Goal: Task Accomplishment & Management: Use online tool/utility

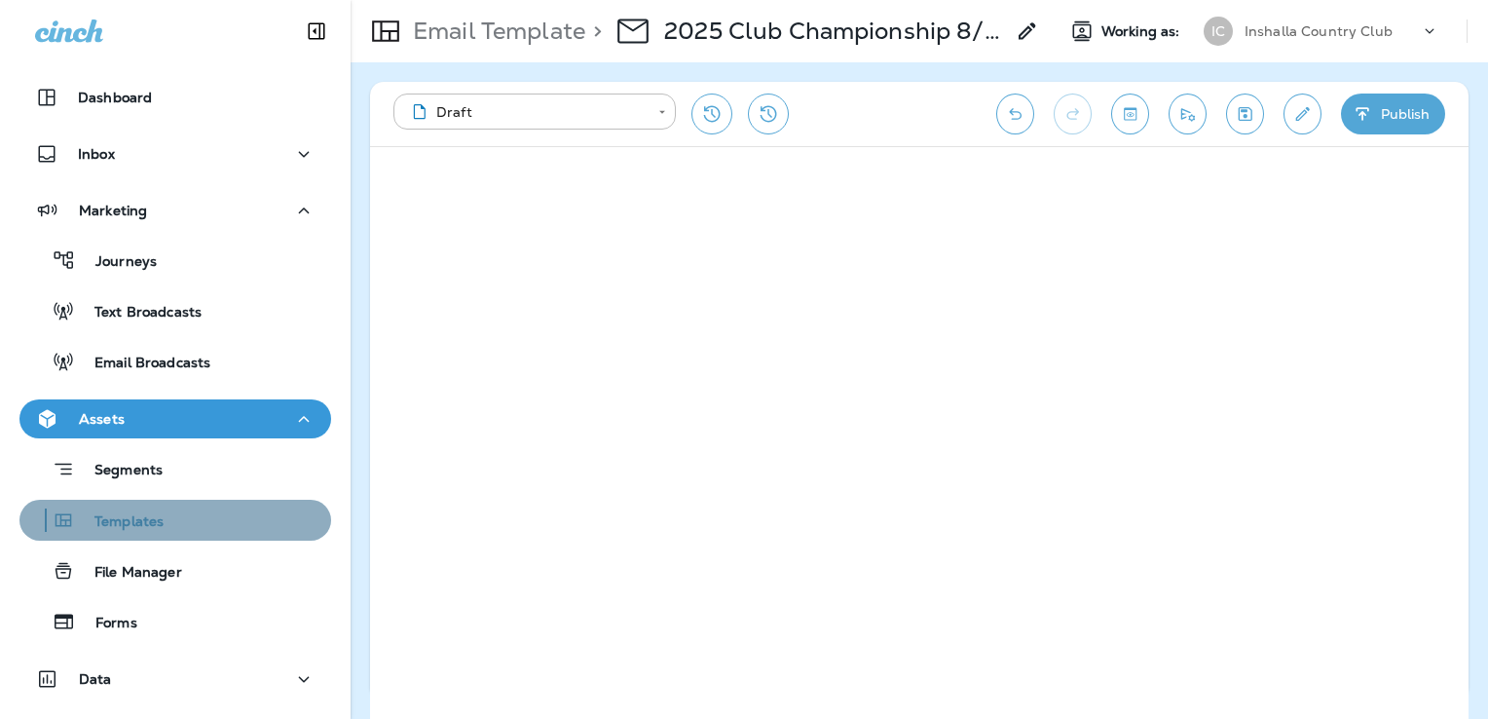
click at [179, 528] on div "Templates" at bounding box center [175, 520] width 296 height 29
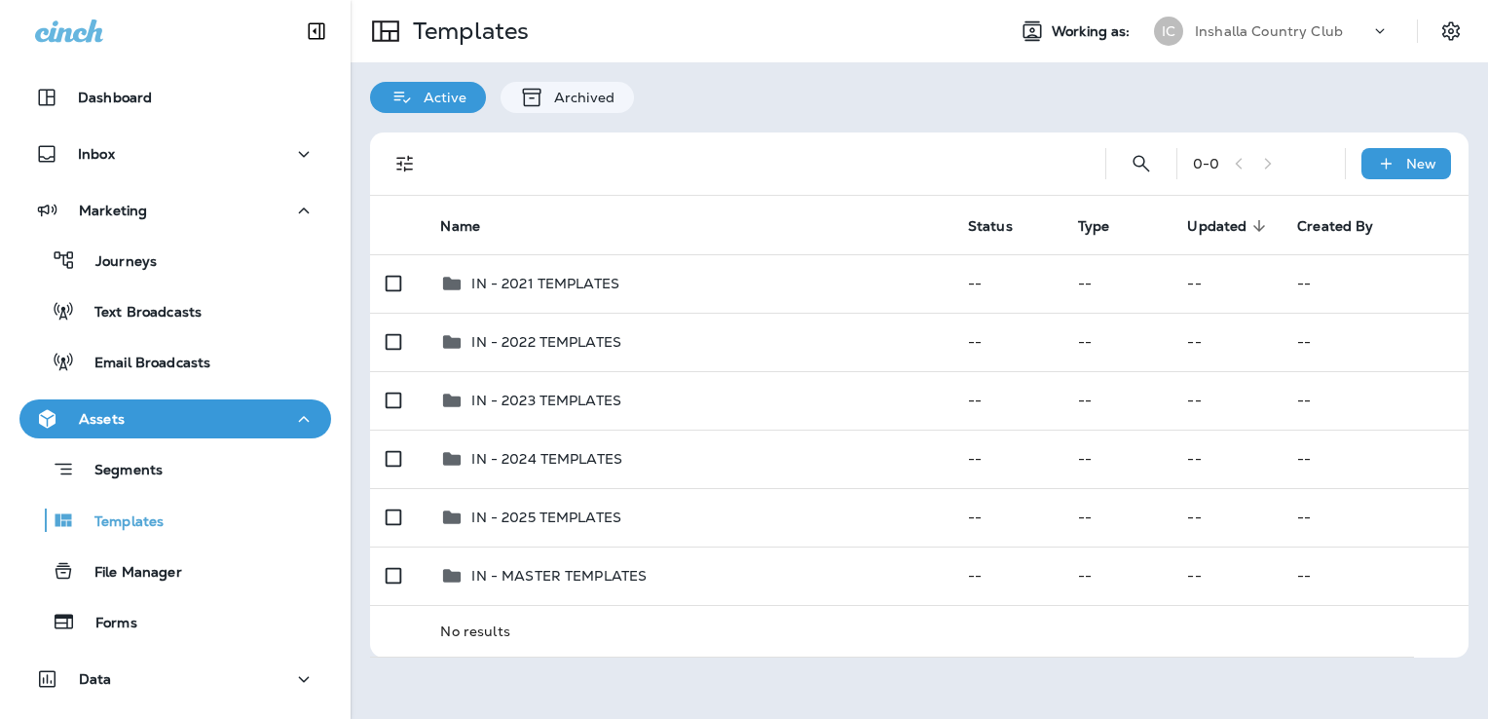
click at [1256, 33] on p "Inshalla Country Club" at bounding box center [1269, 31] width 148 height 16
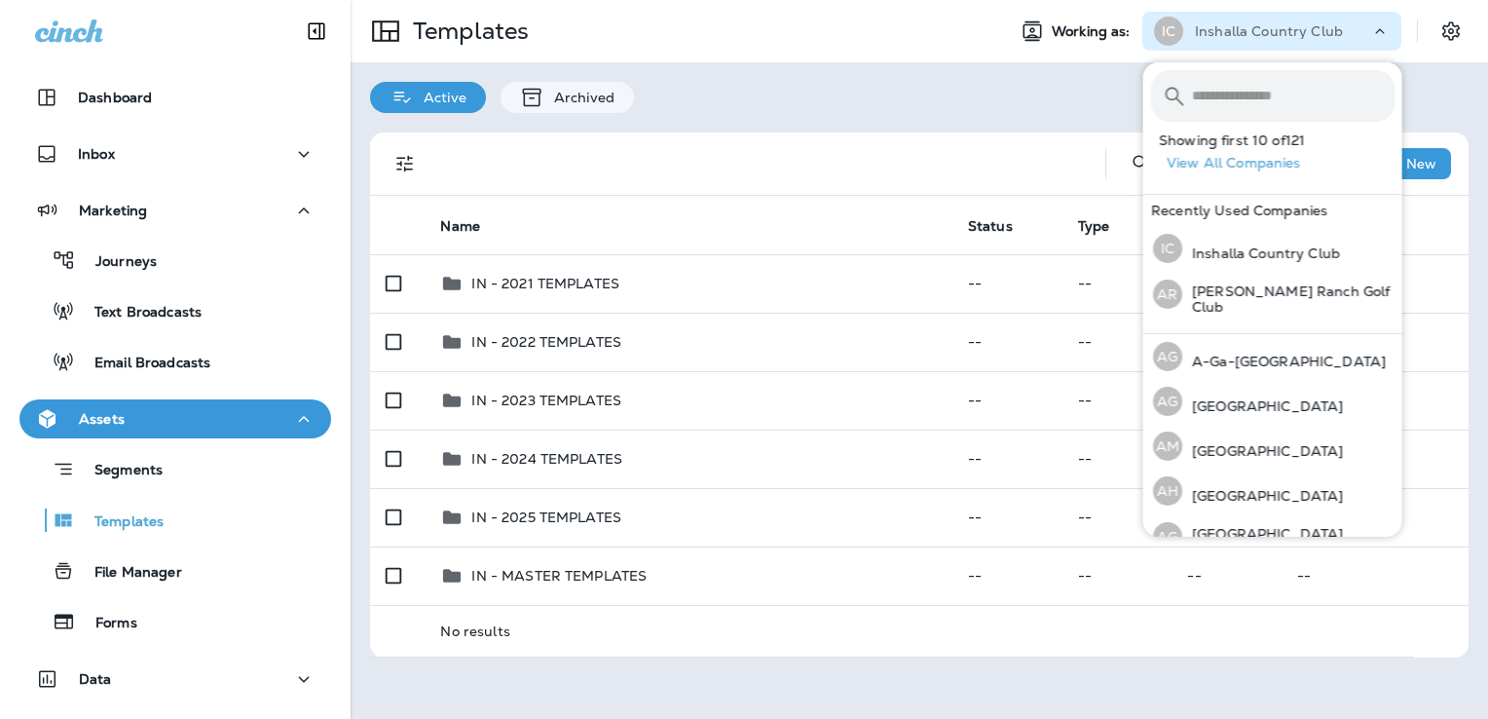
click at [1247, 98] on input "text" at bounding box center [1293, 96] width 203 height 52
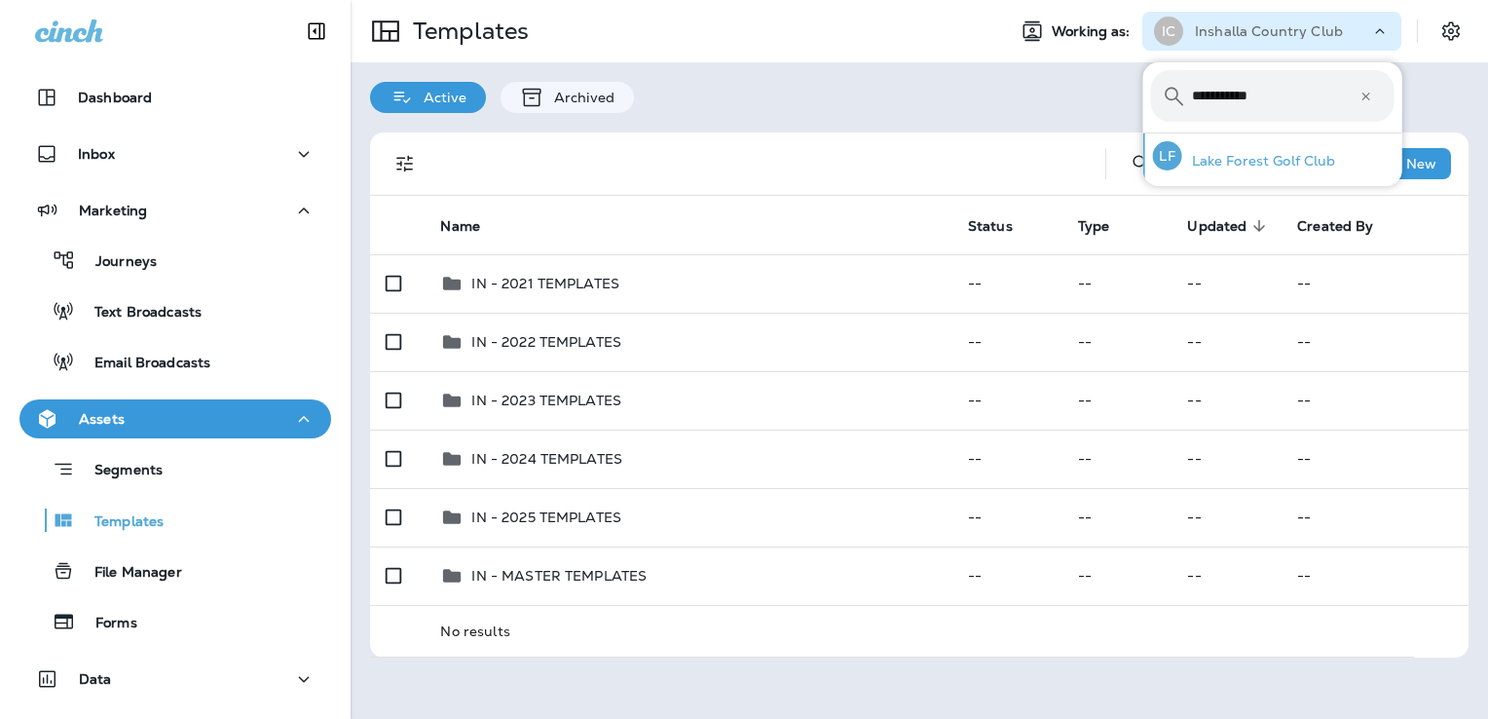
type input "**********"
click at [1252, 158] on p "Lake Forest Golf Club" at bounding box center [1260, 161] width 154 height 16
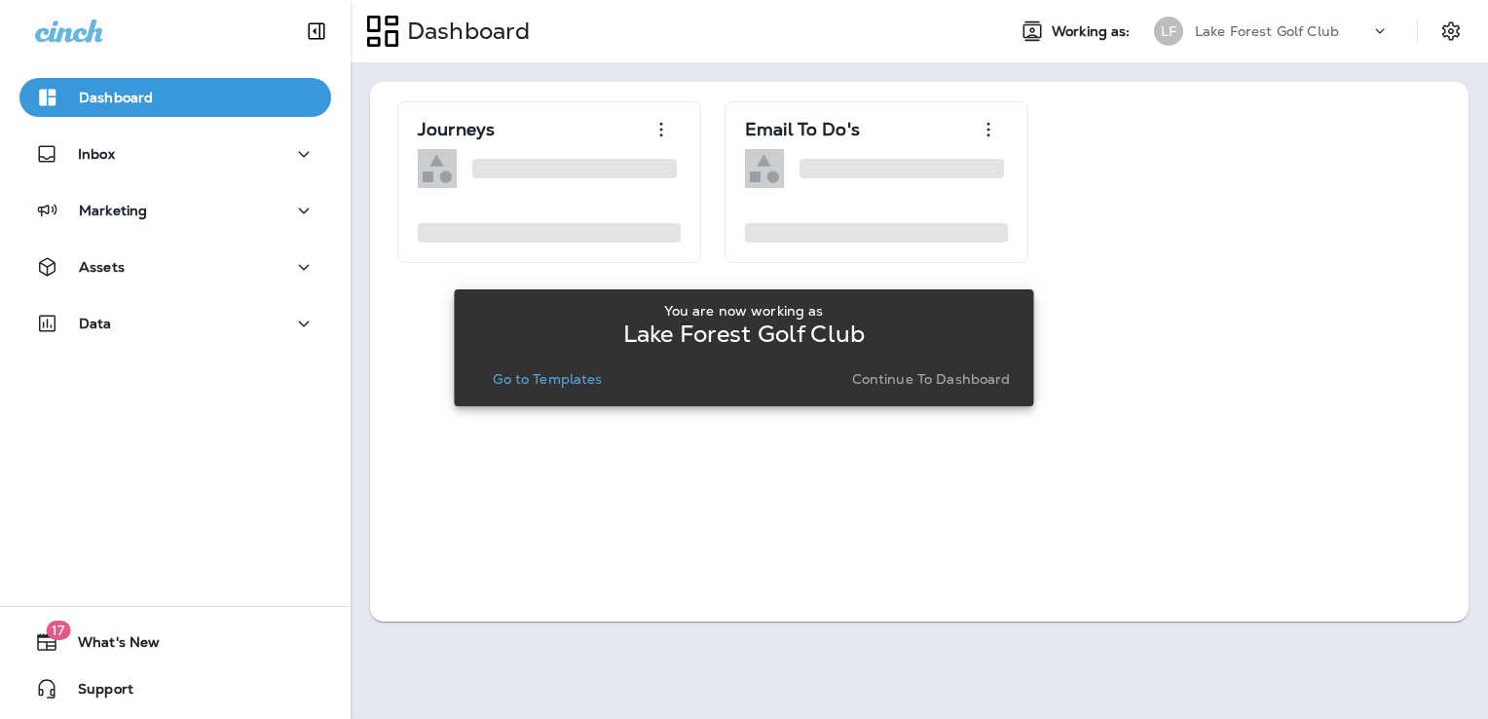
click at [561, 376] on p "Go to Templates" at bounding box center [547, 379] width 109 height 16
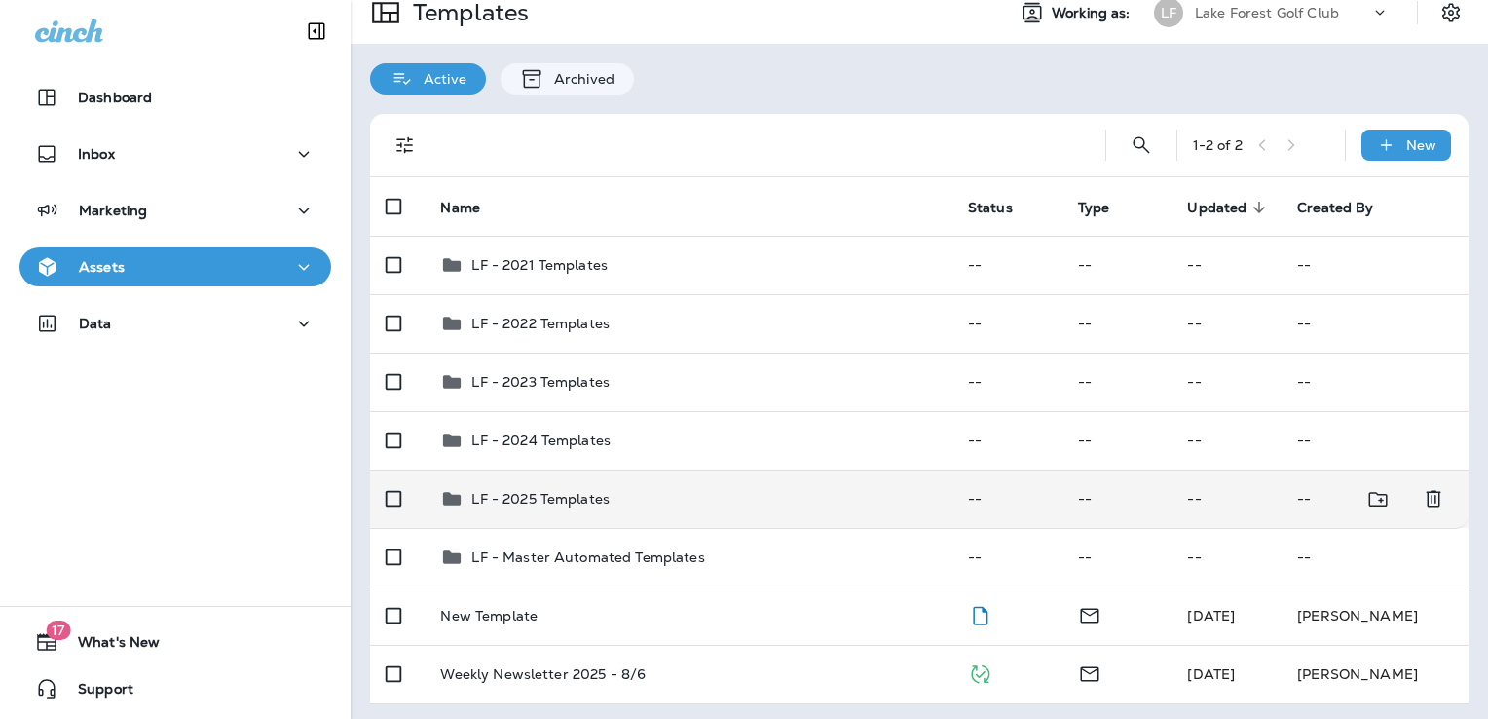
scroll to position [22, 0]
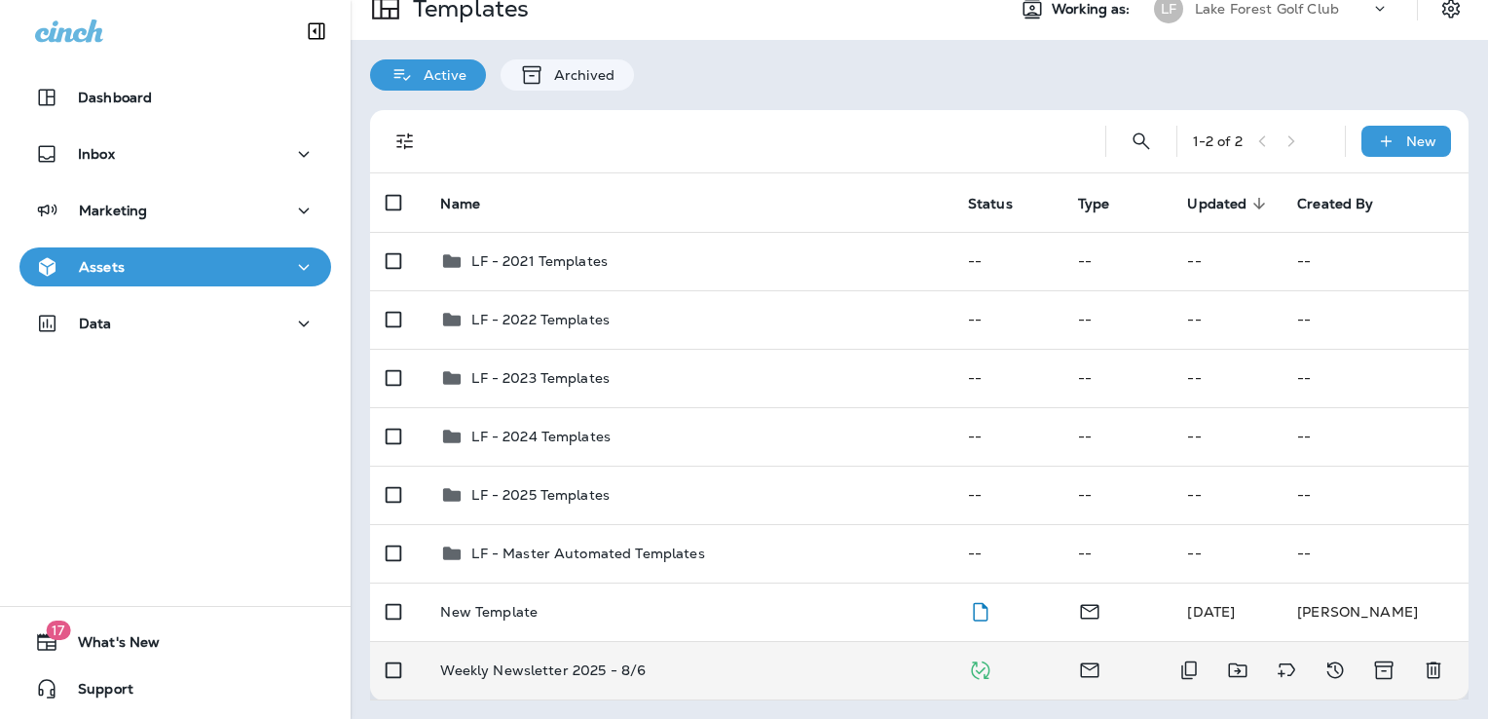
click at [720, 667] on div "Weekly Newsletter 2025 - 8/6" at bounding box center [688, 670] width 496 height 16
